Goal: Information Seeking & Learning: Learn about a topic

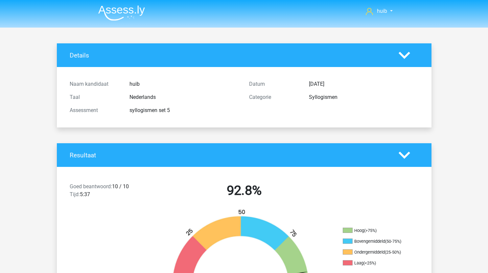
click at [128, 7] on img at bounding box center [121, 12] width 47 height 15
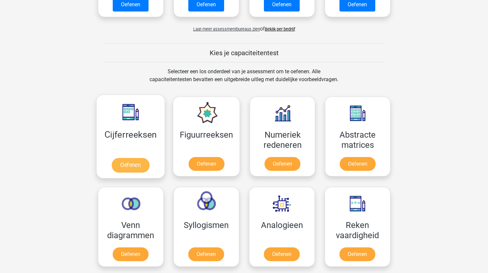
scroll to position [212, 0]
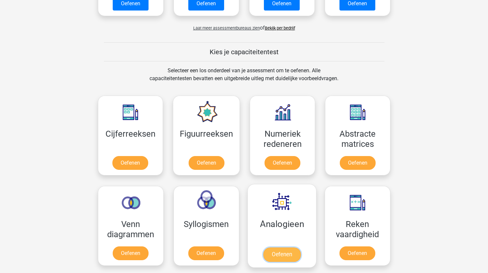
click at [280, 252] on link "Oefenen" at bounding box center [281, 254] width 37 height 14
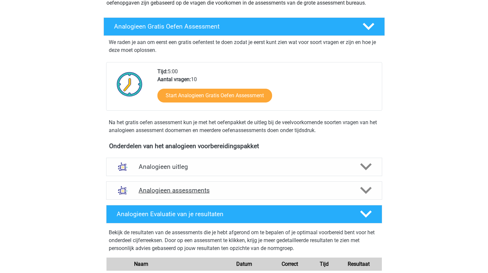
click at [262, 189] on h4 "Analogieen assessments" at bounding box center [244, 191] width 211 height 8
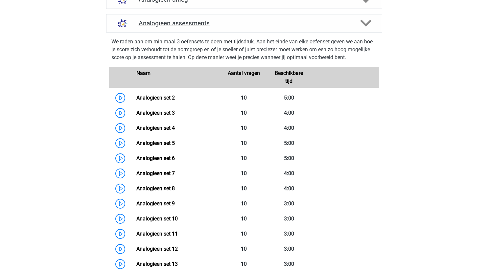
scroll to position [259, 0]
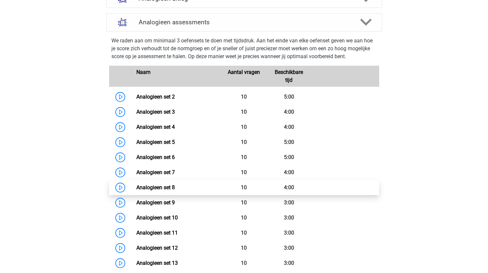
click at [167, 189] on link "Analogieen set 8" at bounding box center [155, 187] width 38 height 6
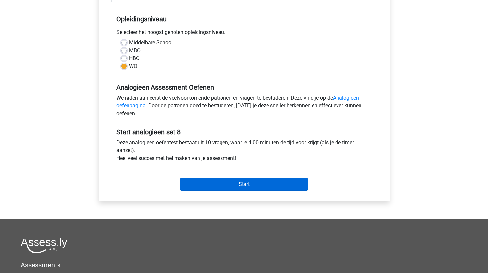
scroll to position [128, 0]
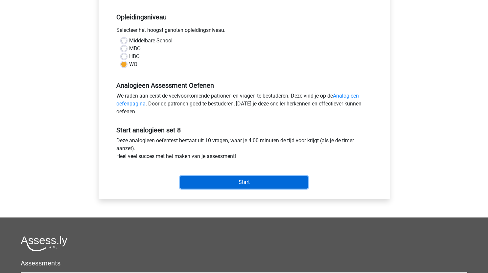
click at [255, 182] on input "Start" at bounding box center [244, 182] width 128 height 12
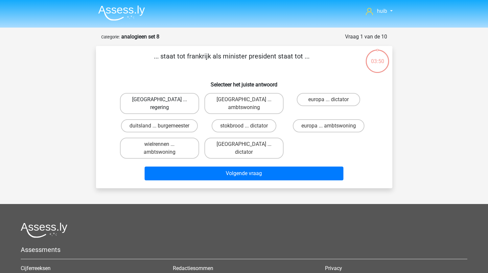
click at [177, 100] on label "[GEOGRAPHIC_DATA] ... regering" at bounding box center [159, 103] width 79 height 21
click at [164, 100] on input "[GEOGRAPHIC_DATA] ... regering" at bounding box center [161, 102] width 4 height 4
radio input "true"
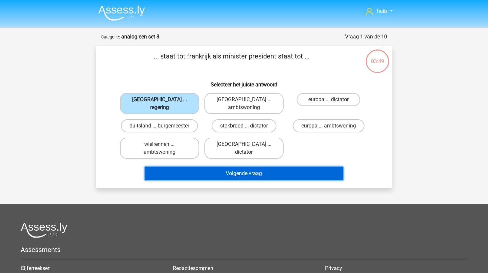
click at [243, 167] on button "Volgende vraag" at bounding box center [244, 174] width 199 height 14
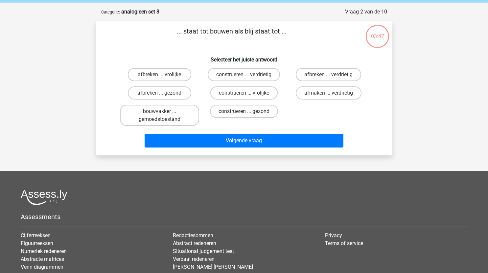
scroll to position [25, 0]
click at [331, 74] on label "afbreken ... verdrietig" at bounding box center [328, 74] width 65 height 13
click at [331, 75] on input "afbreken ... verdrietig" at bounding box center [330, 77] width 4 height 4
radio input "true"
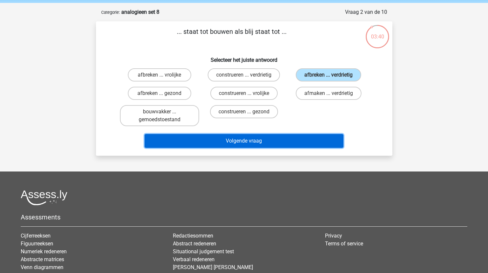
click at [279, 136] on button "Volgende vraag" at bounding box center [244, 141] width 199 height 14
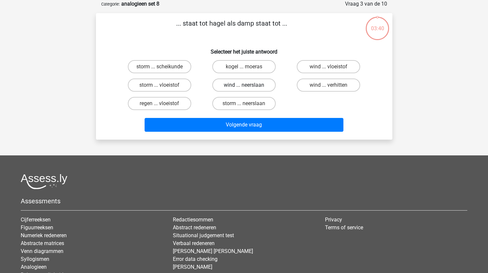
scroll to position [19, 0]
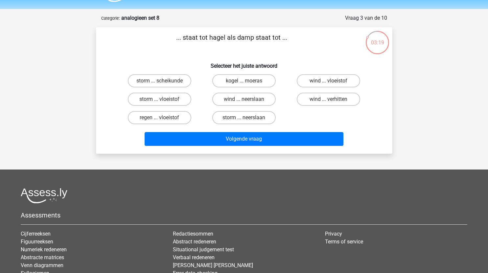
click at [245, 119] on input "storm ... neerslaan" at bounding box center [246, 120] width 4 height 4
radio input "true"
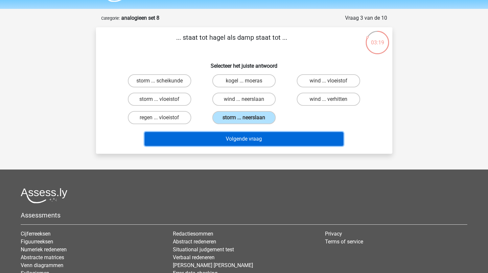
click at [254, 144] on button "Volgende vraag" at bounding box center [244, 139] width 199 height 14
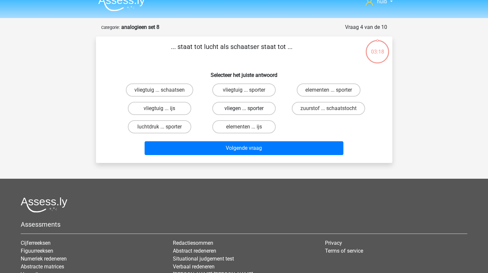
scroll to position [9, 0]
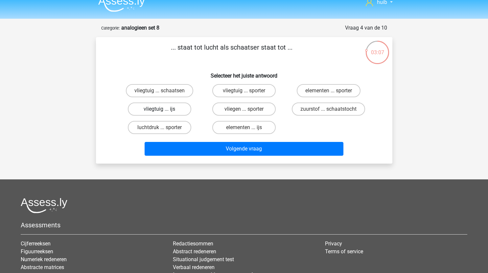
click at [176, 111] on label "vliegtuig ... ijs" at bounding box center [159, 108] width 63 height 13
click at [164, 111] on input "vliegtuig ... ijs" at bounding box center [161, 111] width 4 height 4
radio input "true"
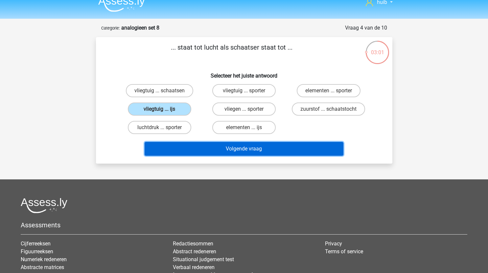
click at [271, 148] on button "Volgende vraag" at bounding box center [244, 149] width 199 height 14
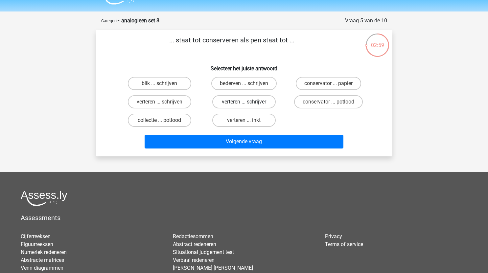
scroll to position [15, 0]
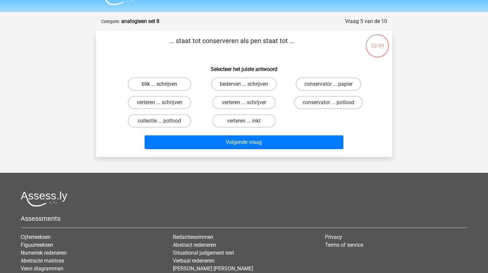
click at [173, 84] on label "blik ... schrijven" at bounding box center [159, 84] width 63 height 13
click at [164, 84] on input "blik ... schrijven" at bounding box center [161, 86] width 4 height 4
radio input "true"
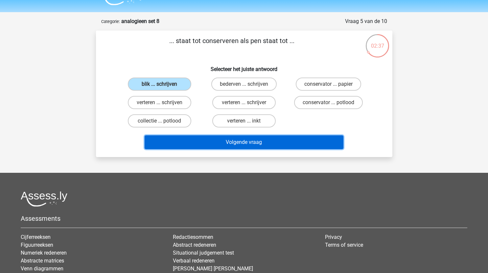
click at [265, 143] on button "Volgende vraag" at bounding box center [244, 142] width 199 height 14
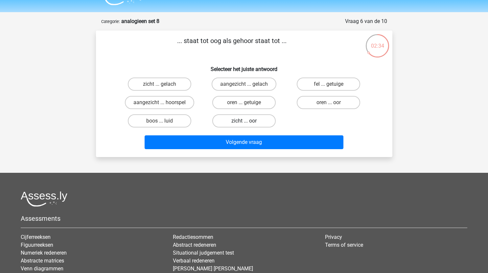
click at [255, 122] on label "zicht ... oor" at bounding box center [243, 120] width 63 height 13
click at [248, 122] on input "zicht ... oor" at bounding box center [246, 123] width 4 height 4
radio input "true"
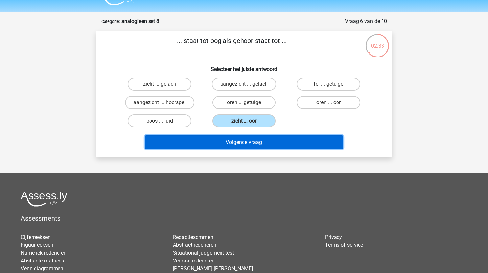
click at [262, 144] on button "Volgende vraag" at bounding box center [244, 142] width 199 height 14
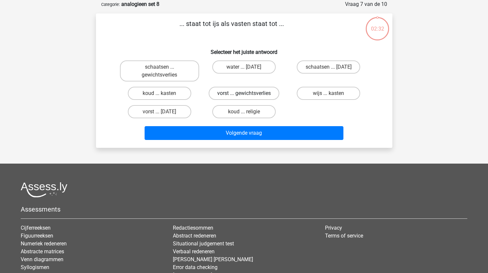
scroll to position [12, 0]
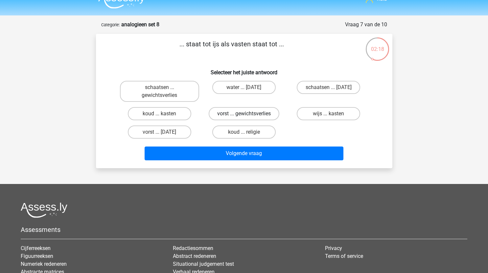
click at [246, 113] on label "vorst ... gewichtsverlies" at bounding box center [244, 113] width 71 height 13
click at [246, 114] on input "vorst ... gewichtsverlies" at bounding box center [246, 116] width 4 height 4
radio input "true"
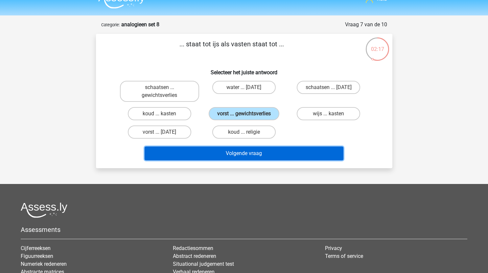
click at [260, 152] on button "Volgende vraag" at bounding box center [244, 153] width 199 height 14
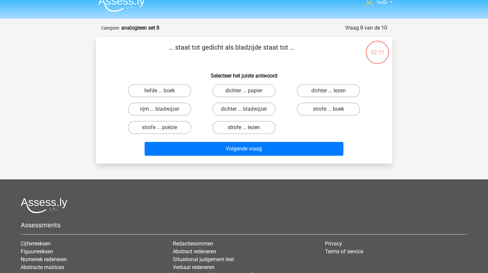
scroll to position [8, 0]
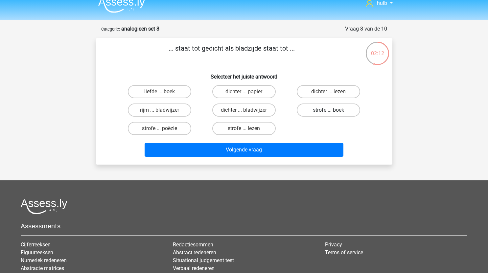
click at [338, 109] on label "strofe ... boek" at bounding box center [328, 109] width 63 height 13
click at [333, 110] on input "strofe ... boek" at bounding box center [330, 112] width 4 height 4
radio input "true"
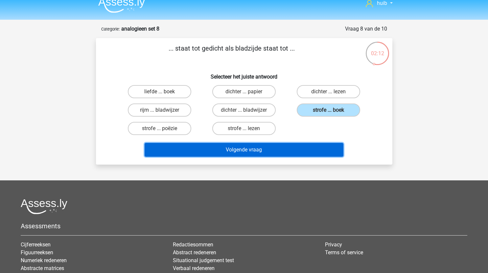
click at [264, 155] on button "Volgende vraag" at bounding box center [244, 150] width 199 height 14
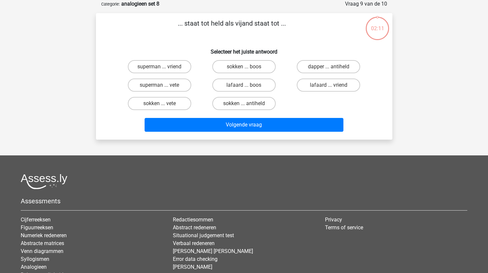
scroll to position [16, 0]
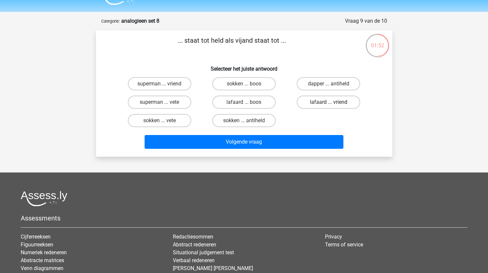
click at [331, 101] on label "lafaard ... vriend" at bounding box center [328, 102] width 63 height 13
click at [331, 102] on input "lafaard ... vriend" at bounding box center [330, 104] width 4 height 4
radio input "true"
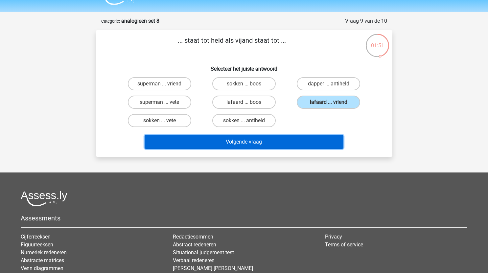
click at [268, 138] on button "Volgende vraag" at bounding box center [244, 142] width 199 height 14
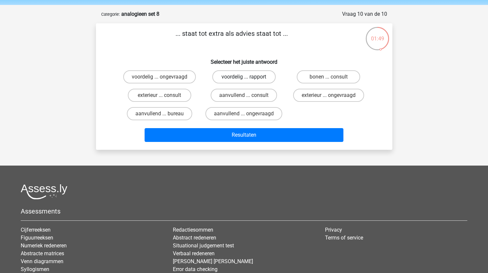
scroll to position [17, 0]
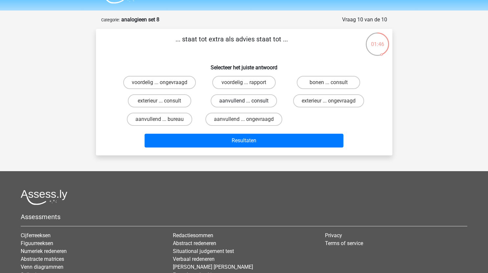
click at [250, 101] on label "aanvullend ... consult" at bounding box center [244, 100] width 66 height 13
click at [248, 101] on input "aanvullend ... consult" at bounding box center [246, 103] width 4 height 4
radio input "true"
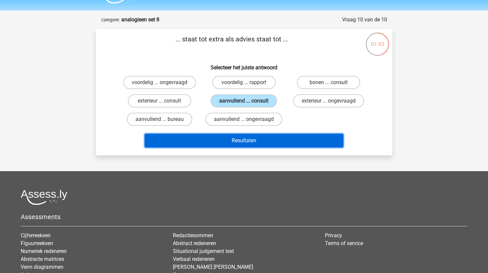
click at [259, 138] on button "Resultaten" at bounding box center [244, 141] width 199 height 14
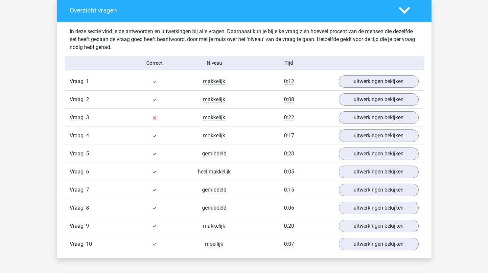
scroll to position [392, 0]
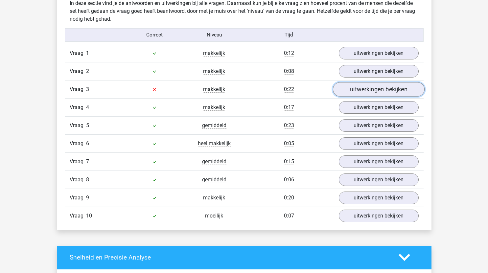
click at [368, 88] on link "uitwerkingen bekijken" at bounding box center [378, 89] width 92 height 14
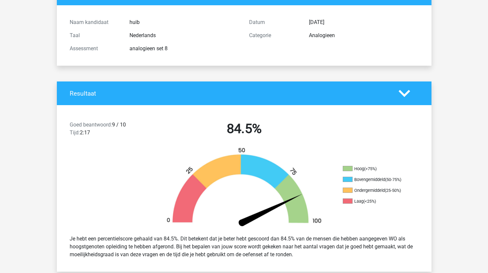
scroll to position [0, 0]
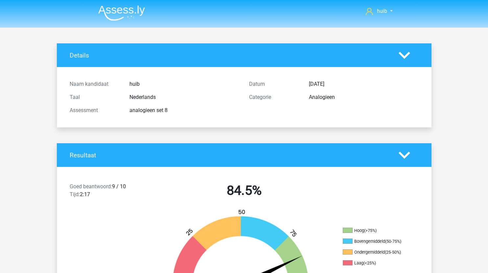
click at [131, 11] on img at bounding box center [121, 12] width 47 height 15
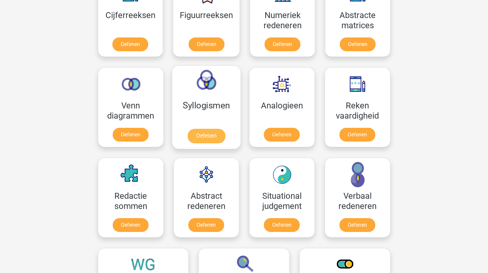
scroll to position [331, 0]
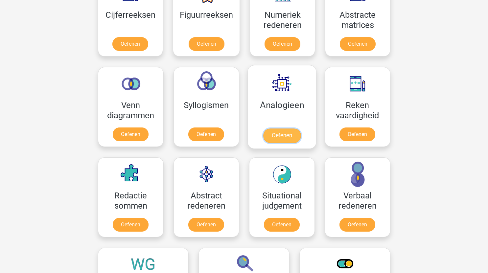
click at [296, 136] on link "Oefenen" at bounding box center [281, 135] width 37 height 14
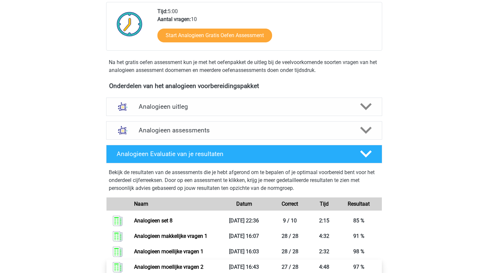
scroll to position [150, 0]
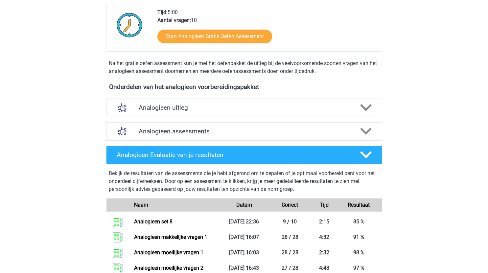
click at [209, 126] on div "Analogieen assessments" at bounding box center [244, 131] width 276 height 18
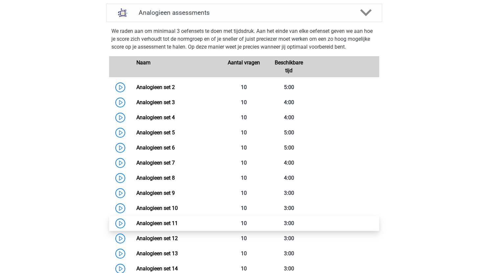
scroll to position [269, 0]
click at [136, 222] on link "Analogieen set 11" at bounding box center [156, 223] width 41 height 6
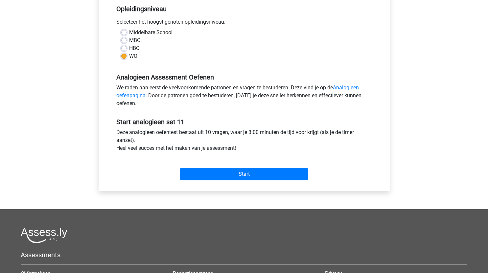
scroll to position [154, 0]
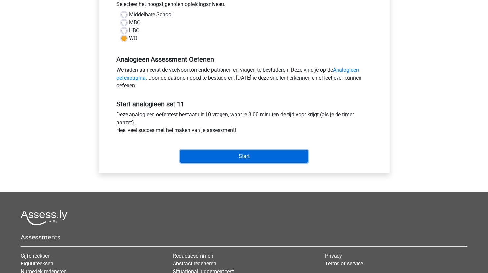
click at [258, 152] on input "Start" at bounding box center [244, 156] width 128 height 12
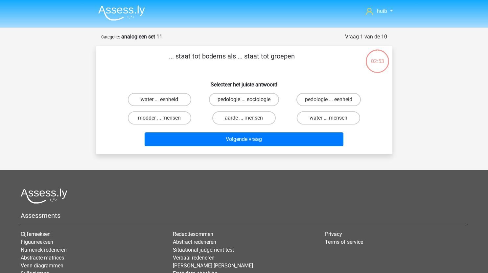
click at [254, 100] on label "pedologie ... sociologie" at bounding box center [244, 99] width 70 height 13
click at [248, 100] on input "pedologie ... sociologie" at bounding box center [246, 102] width 4 height 4
radio input "true"
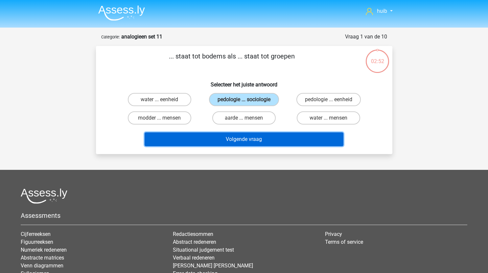
click at [254, 142] on button "Volgende vraag" at bounding box center [244, 139] width 199 height 14
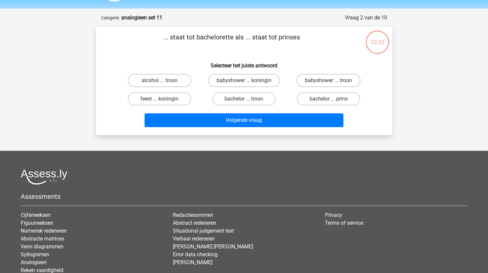
scroll to position [15, 0]
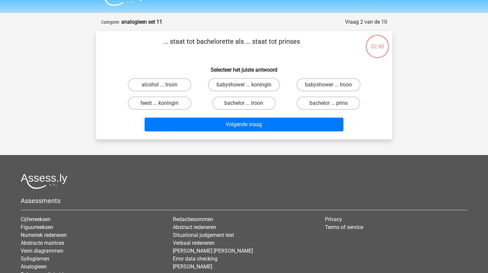
click at [332, 104] on input "bachelor ... prins" at bounding box center [330, 105] width 4 height 4
radio input "true"
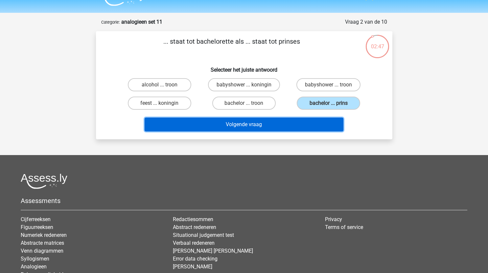
click at [260, 122] on button "Volgende vraag" at bounding box center [244, 125] width 199 height 14
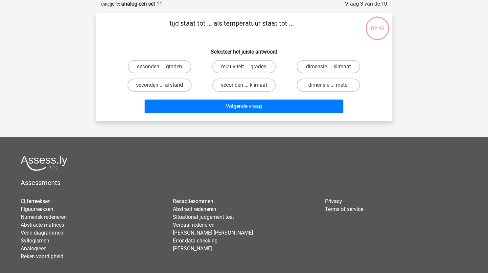
scroll to position [14, 0]
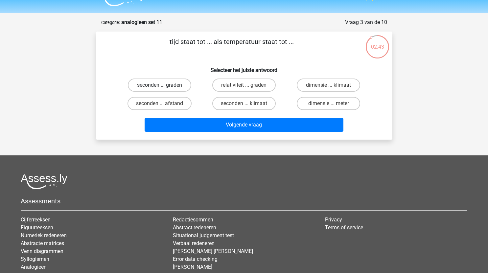
click at [178, 86] on label "seconden ... graden" at bounding box center [159, 84] width 63 height 13
click at [164, 86] on input "seconden ... graden" at bounding box center [161, 87] width 4 height 4
radio input "true"
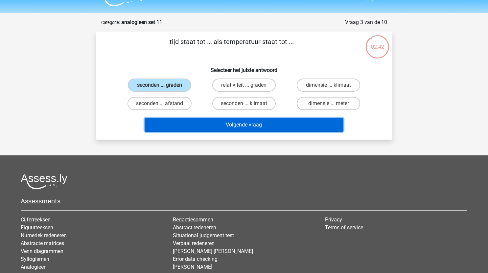
click at [241, 125] on button "Volgende vraag" at bounding box center [244, 125] width 199 height 14
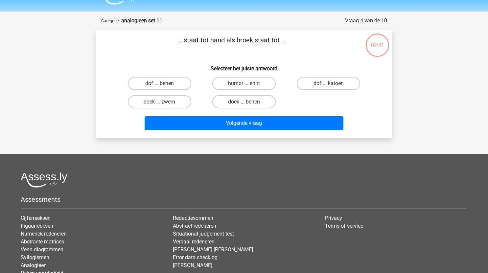
scroll to position [13, 0]
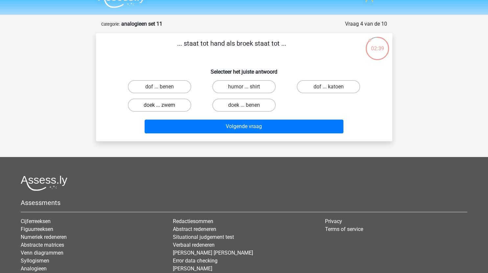
click at [172, 105] on label "doek ... zwem" at bounding box center [159, 105] width 63 height 13
click at [164, 105] on input "doek ... zwem" at bounding box center [161, 107] width 4 height 4
radio input "true"
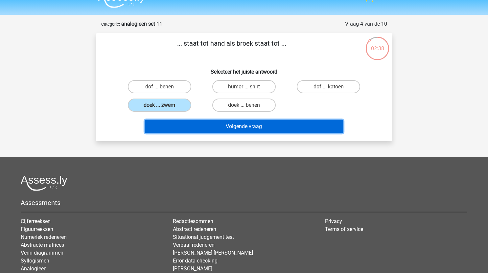
click at [235, 125] on button "Volgende vraag" at bounding box center [244, 127] width 199 height 14
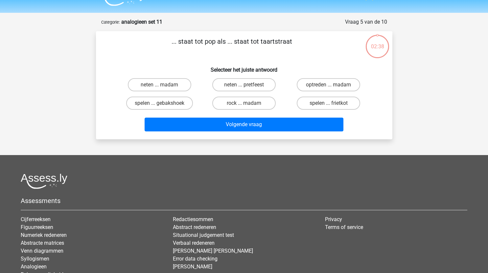
scroll to position [13, 0]
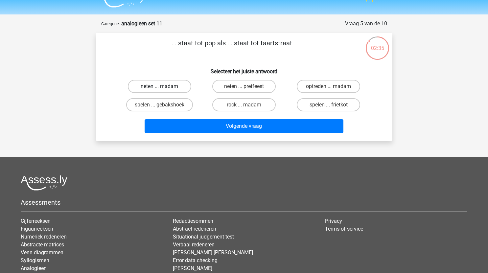
click at [177, 87] on label "neten ... madam" at bounding box center [159, 86] width 63 height 13
click at [164, 87] on input "neten ... madam" at bounding box center [161, 88] width 4 height 4
radio input "true"
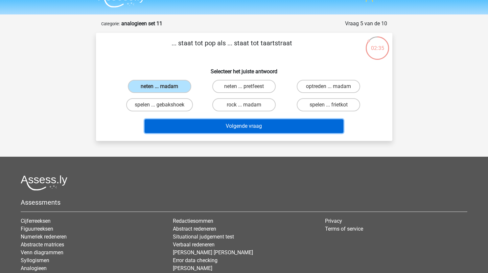
click at [225, 126] on button "Volgende vraag" at bounding box center [244, 126] width 199 height 14
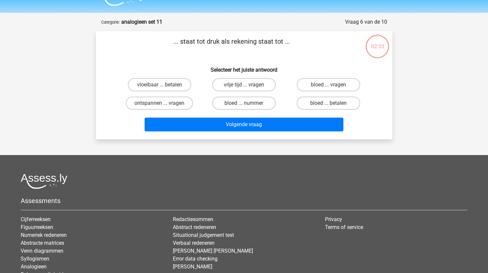
scroll to position [14, 0]
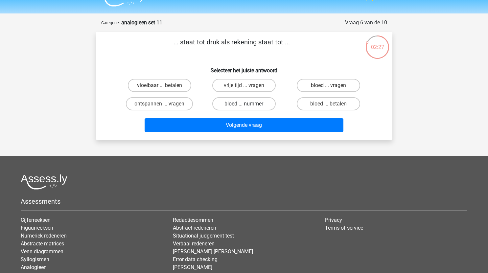
click at [256, 104] on label "bloed ... nummer" at bounding box center [243, 103] width 63 height 13
click at [248, 104] on input "bloed ... nummer" at bounding box center [246, 106] width 4 height 4
radio input "true"
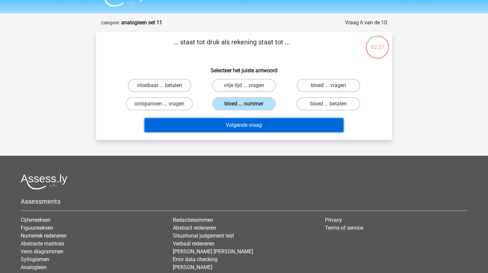
click at [257, 124] on button "Volgende vraag" at bounding box center [244, 125] width 199 height 14
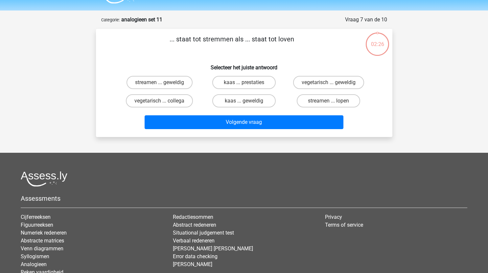
scroll to position [16, 0]
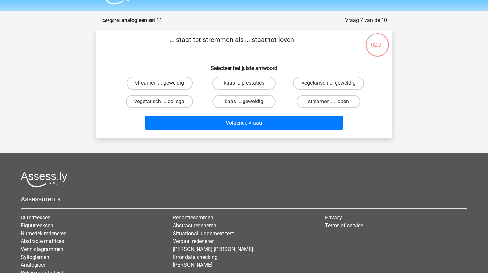
click at [329, 101] on input "streamen ... lopen" at bounding box center [330, 103] width 4 height 4
radio input "true"
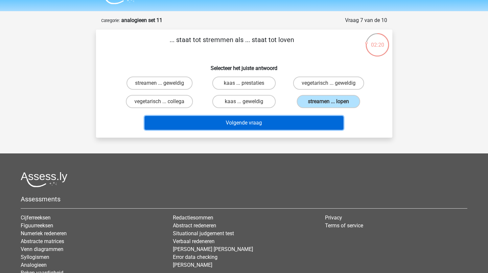
click at [297, 124] on button "Volgende vraag" at bounding box center [244, 123] width 199 height 14
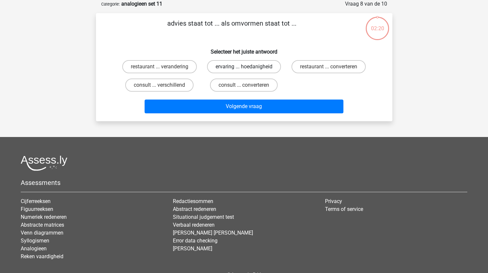
scroll to position [21, 0]
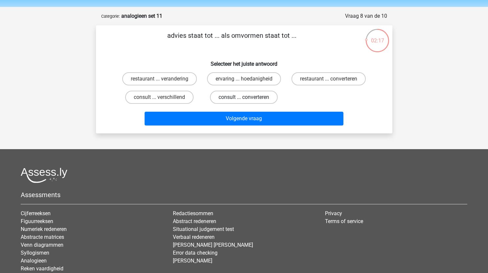
click at [249, 96] on label "consult ... converteren" at bounding box center [244, 97] width 68 height 13
click at [248, 97] on input "consult ... converteren" at bounding box center [246, 99] width 4 height 4
radio input "true"
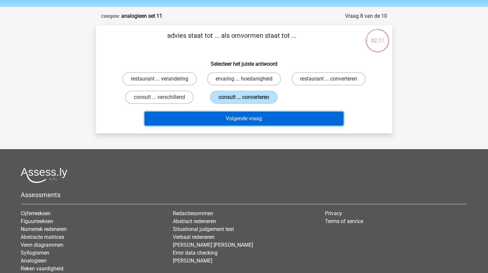
click at [260, 122] on button "Volgende vraag" at bounding box center [244, 119] width 199 height 14
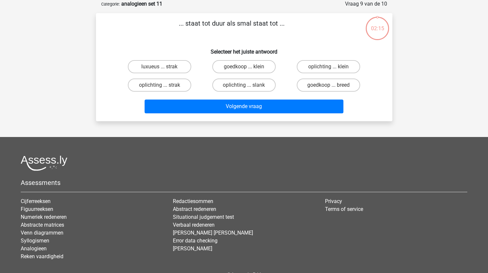
scroll to position [25, 0]
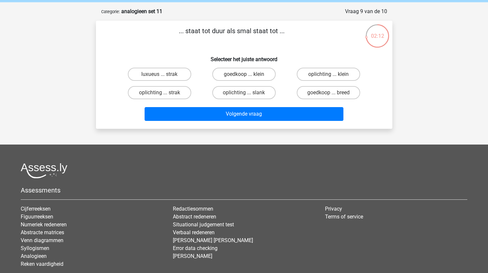
click at [328, 93] on input "goedkoop ... breed" at bounding box center [330, 95] width 4 height 4
radio input "true"
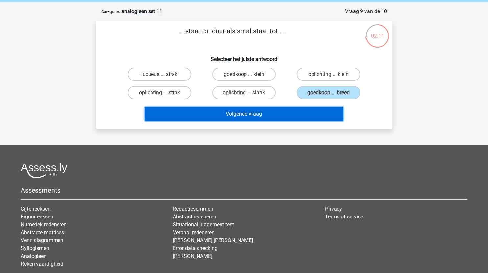
click at [277, 115] on button "Volgende vraag" at bounding box center [244, 114] width 199 height 14
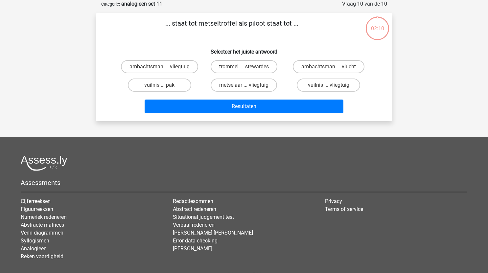
scroll to position [17, 0]
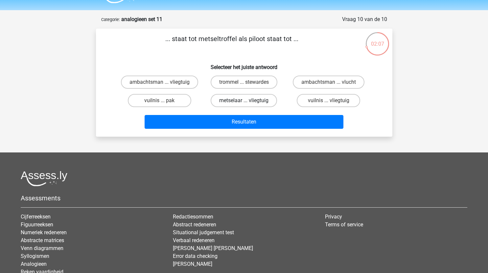
click at [255, 101] on label "metselaar ... vliegtuig" at bounding box center [244, 100] width 66 height 13
click at [248, 101] on input "metselaar ... vliegtuig" at bounding box center [246, 102] width 4 height 4
radio input "true"
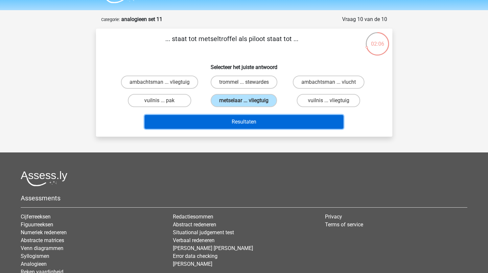
click at [266, 122] on button "Resultaten" at bounding box center [244, 122] width 199 height 14
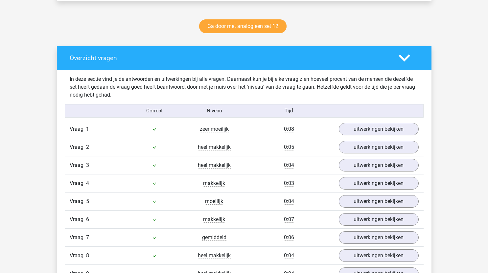
scroll to position [382, 0]
